Goal: Information Seeking & Learning: Learn about a topic

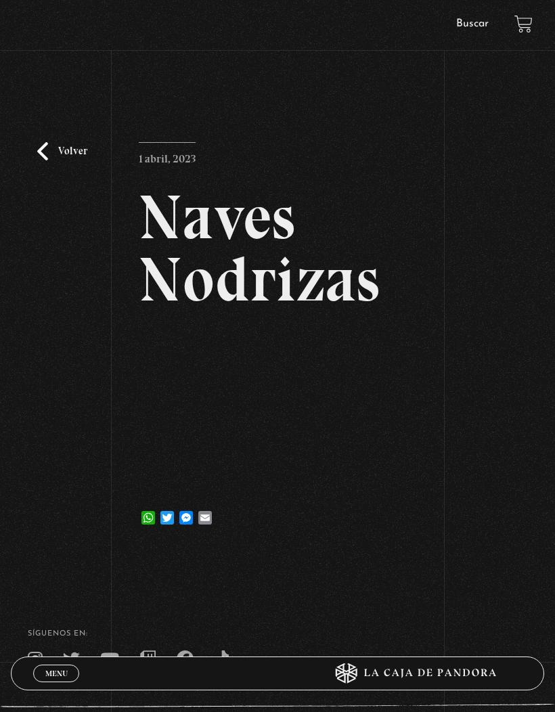
click at [462, 22] on link "Buscar" at bounding box center [472, 23] width 32 height 11
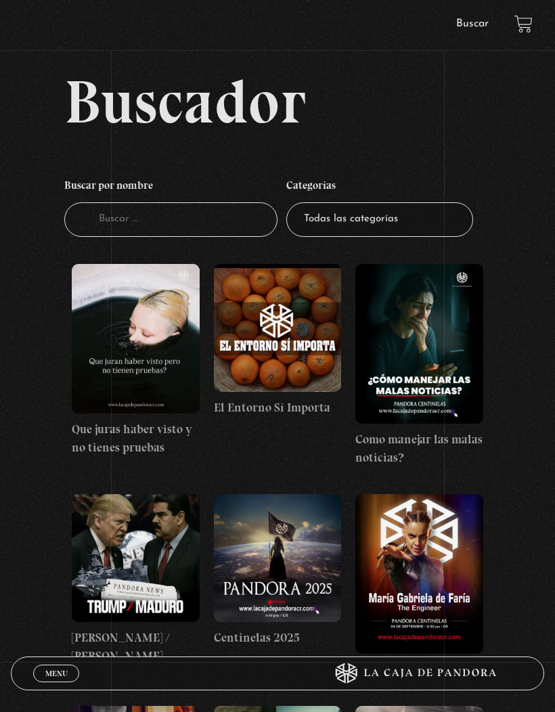
click at [185, 219] on input "Buscador" at bounding box center [170, 219] width 213 height 35
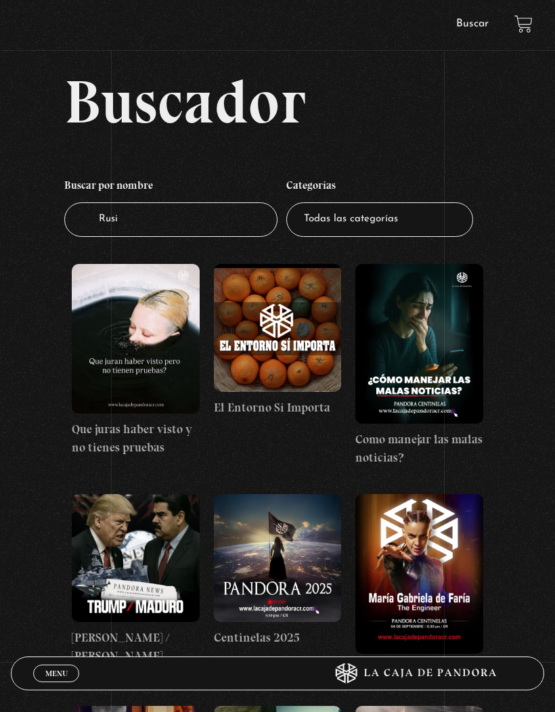
type input "Rusia"
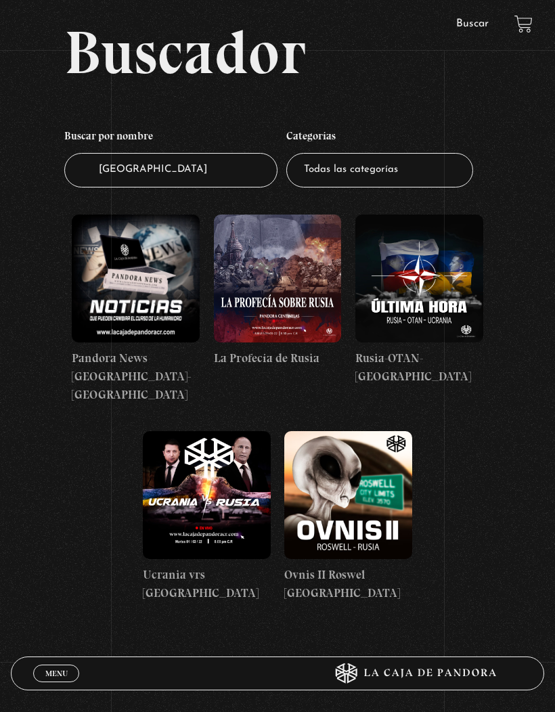
scroll to position [65, 0]
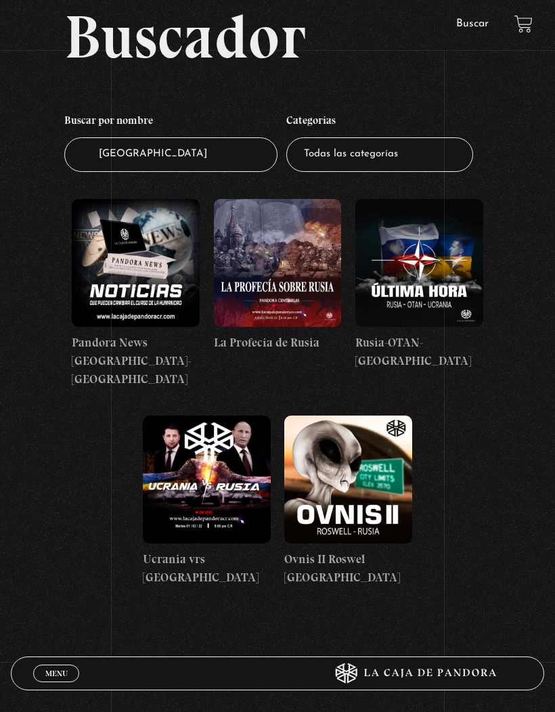
click at [378, 455] on figure at bounding box center [348, 480] width 128 height 128
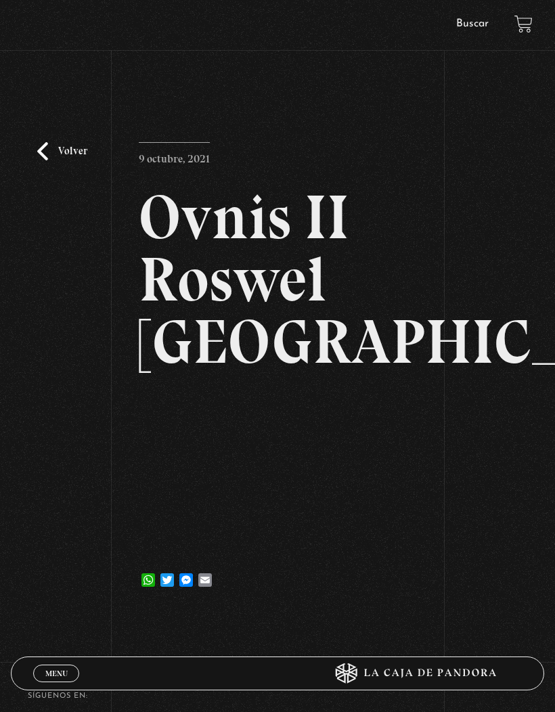
click at [42, 160] on link "Volver" at bounding box center [62, 151] width 50 height 18
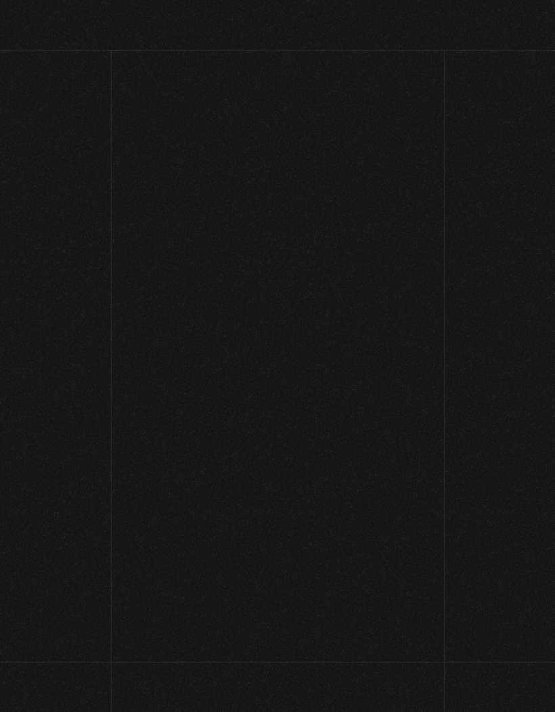
scroll to position [114, 0]
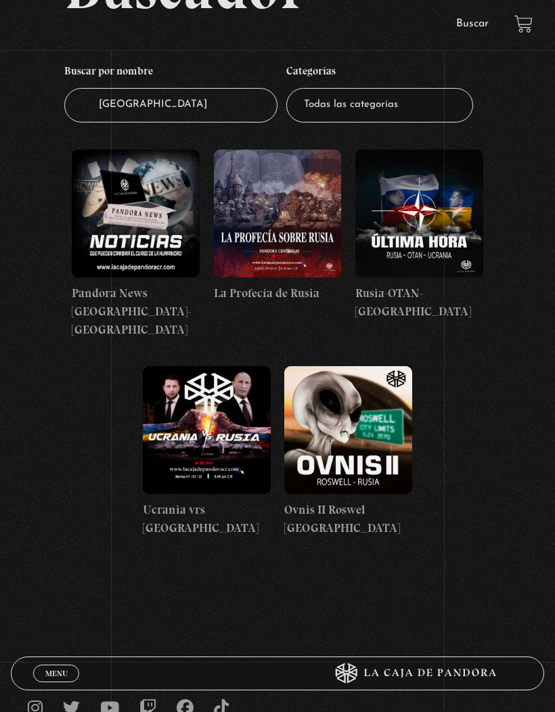
click at [174, 111] on input "Rusia" at bounding box center [170, 105] width 213 height 35
type input "R"
type input "Ovnis"
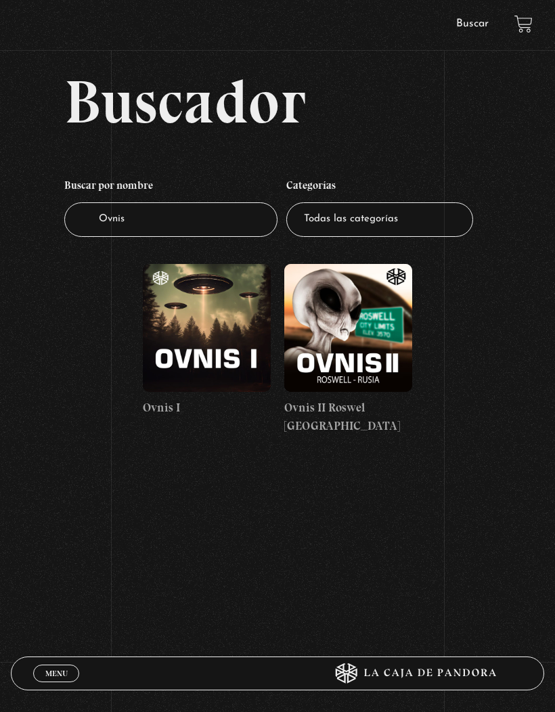
click at [204, 331] on figure at bounding box center [207, 328] width 128 height 128
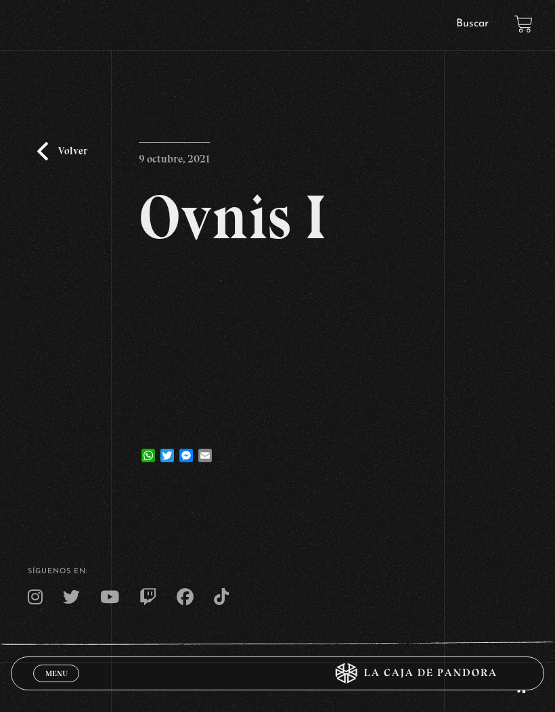
click at [50, 160] on link "Volver" at bounding box center [62, 151] width 50 height 18
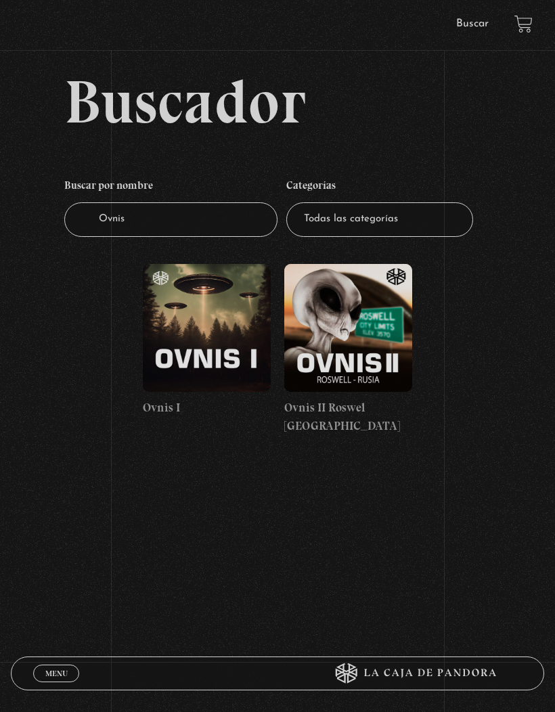
click at [364, 318] on figure at bounding box center [348, 328] width 128 height 128
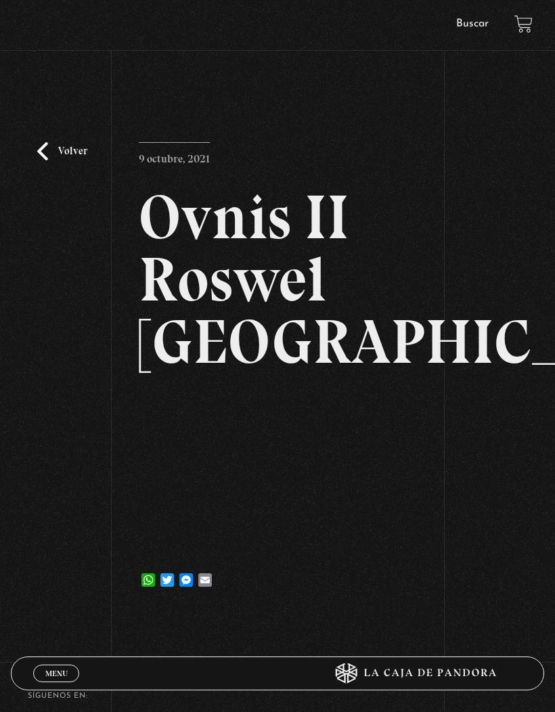
click at [55, 681] on span "Cerrar" at bounding box center [57, 685] width 32 height 9
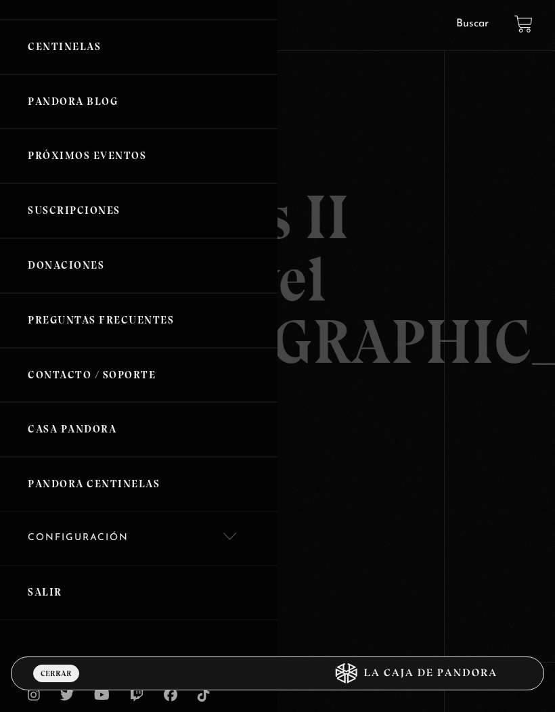
scroll to position [206, 0]
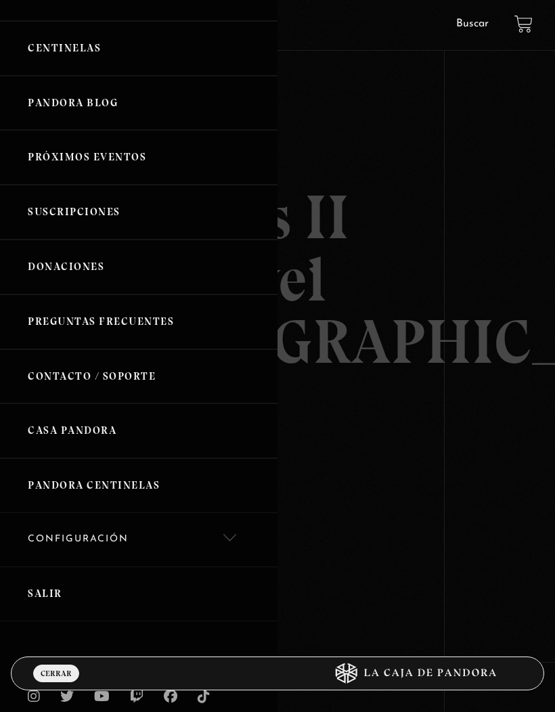
click at [56, 590] on link "Salir" at bounding box center [138, 593] width 277 height 55
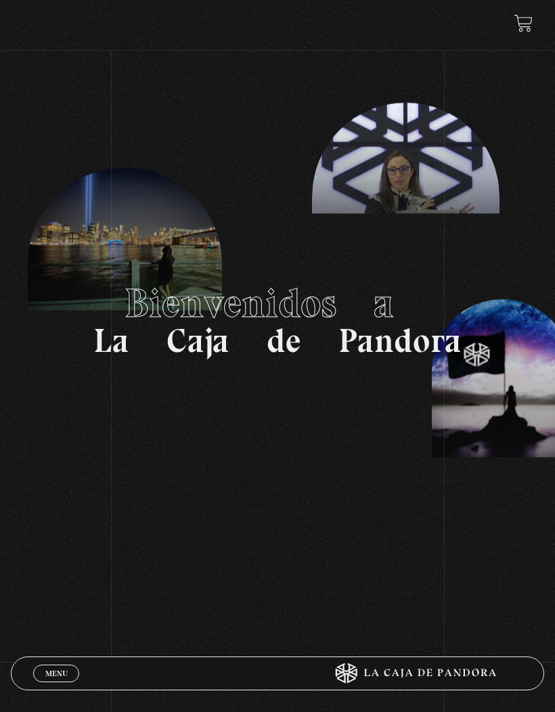
click at [45, 670] on span "Menu" at bounding box center [56, 673] width 22 height 8
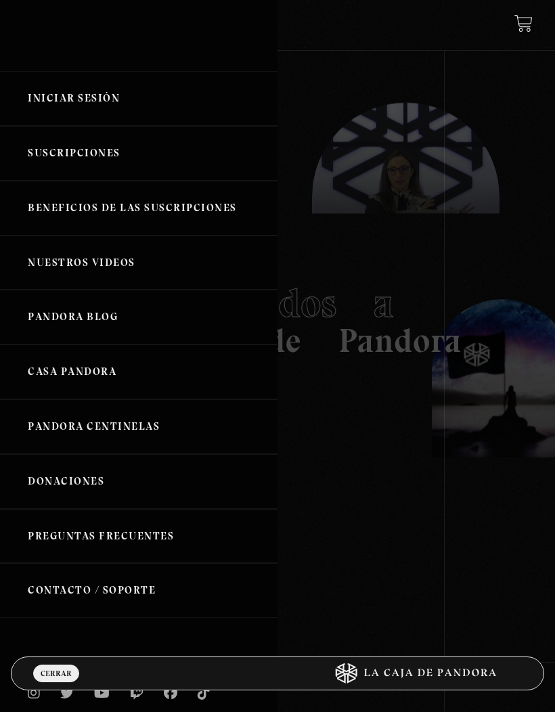
click at [110, 104] on link "Iniciar Sesión" at bounding box center [138, 98] width 277 height 55
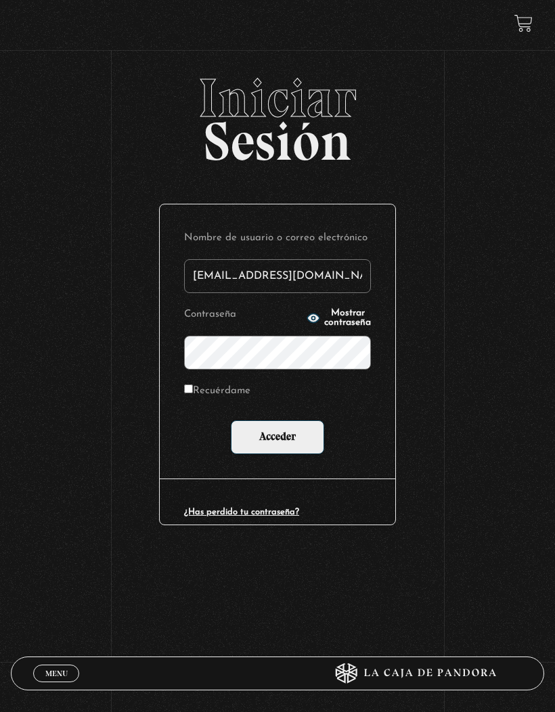
type input "[EMAIL_ADDRESS][DOMAIN_NAME]"
click at [277, 440] on input "Acceder" at bounding box center [277, 437] width 93 height 34
